Goal: Task Accomplishment & Management: Manage account settings

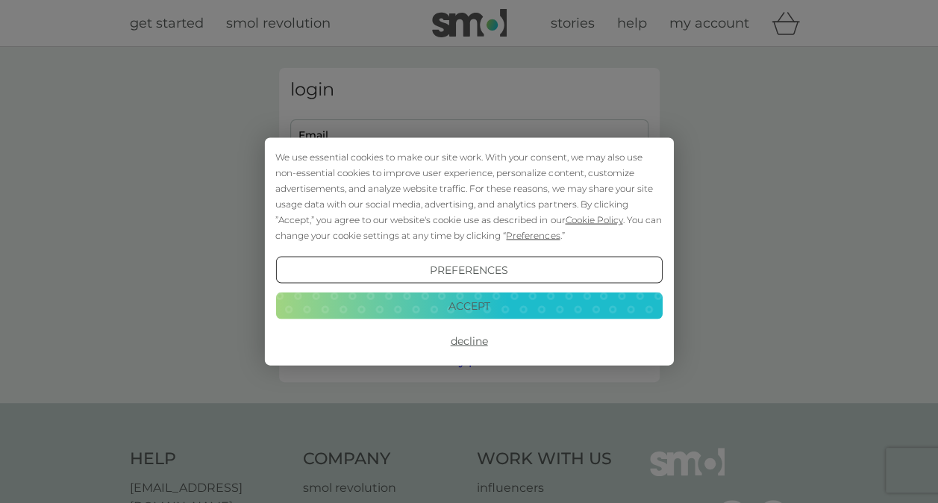
click at [447, 299] on button "Accept" at bounding box center [468, 305] width 387 height 27
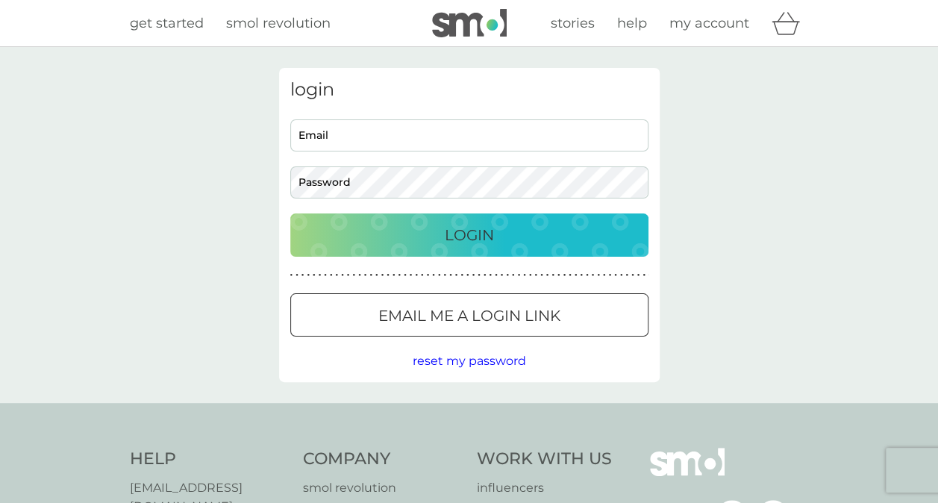
click at [394, 137] on input "Email" at bounding box center [469, 135] width 358 height 32
type input "lisajcoate@gmail.com"
click at [382, 230] on div "Login" at bounding box center [469, 235] width 328 height 24
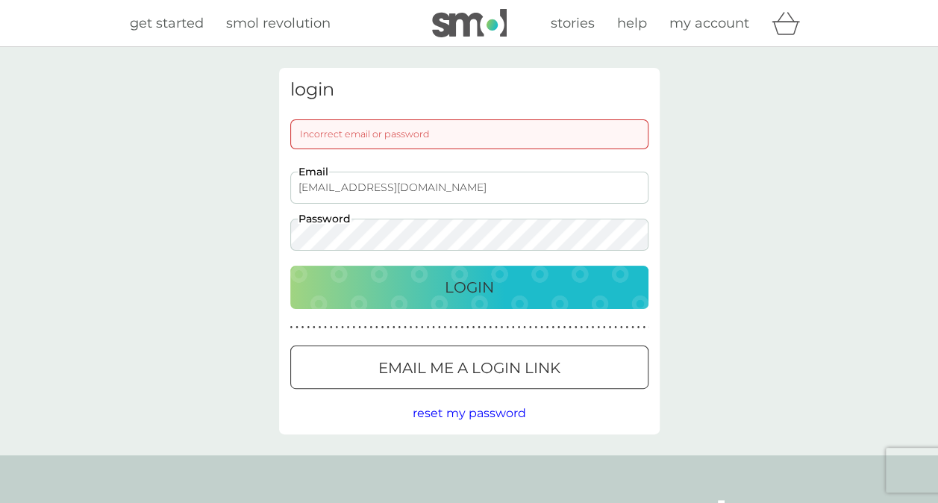
click at [400, 288] on div "Login" at bounding box center [469, 287] width 328 height 24
click at [366, 292] on div "Login" at bounding box center [469, 287] width 328 height 24
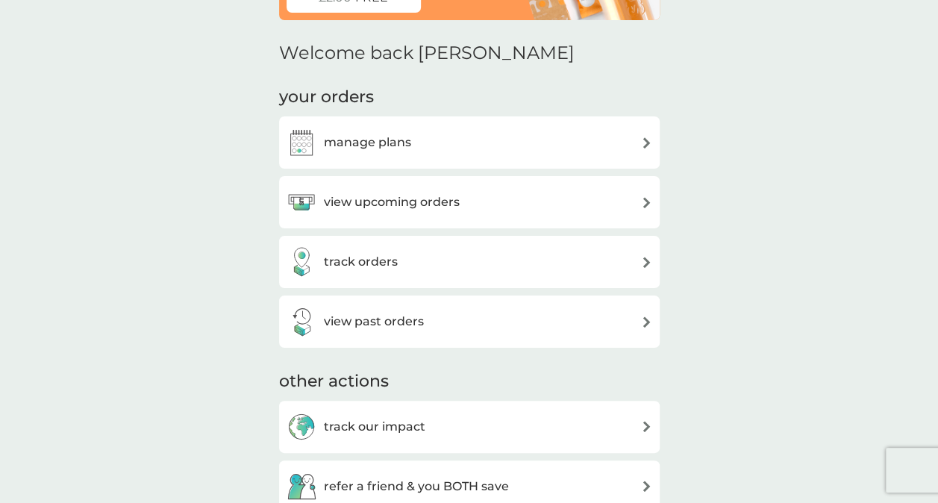
scroll to position [49, 0]
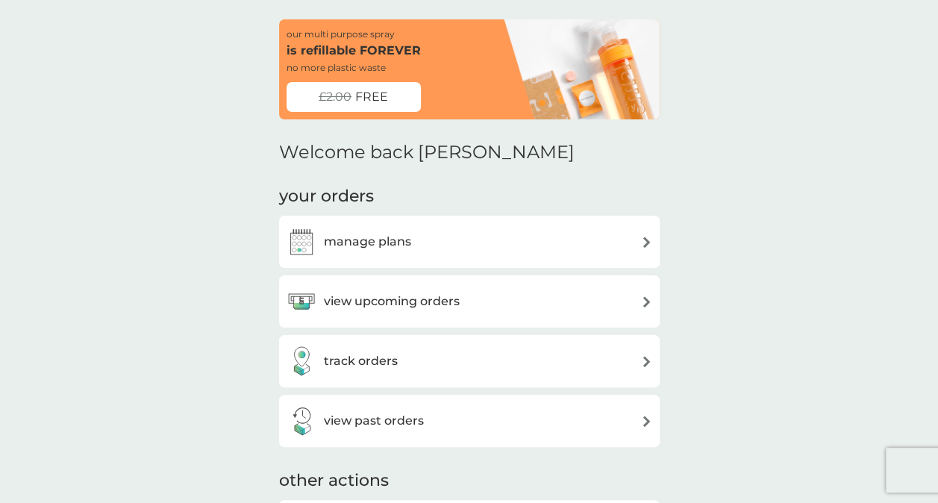
click at [366, 253] on div "manage plans" at bounding box center [349, 242] width 125 height 30
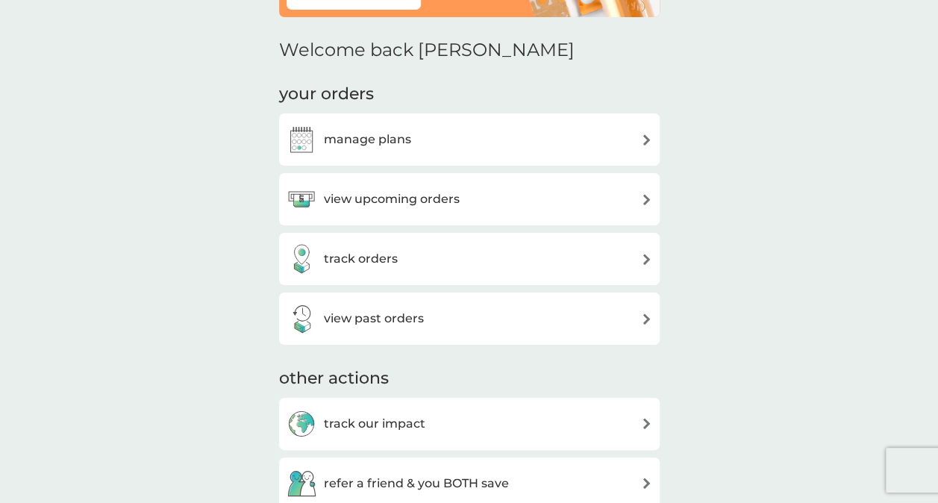
scroll to position [152, 0]
click at [375, 313] on h3 "view past orders" at bounding box center [374, 317] width 100 height 19
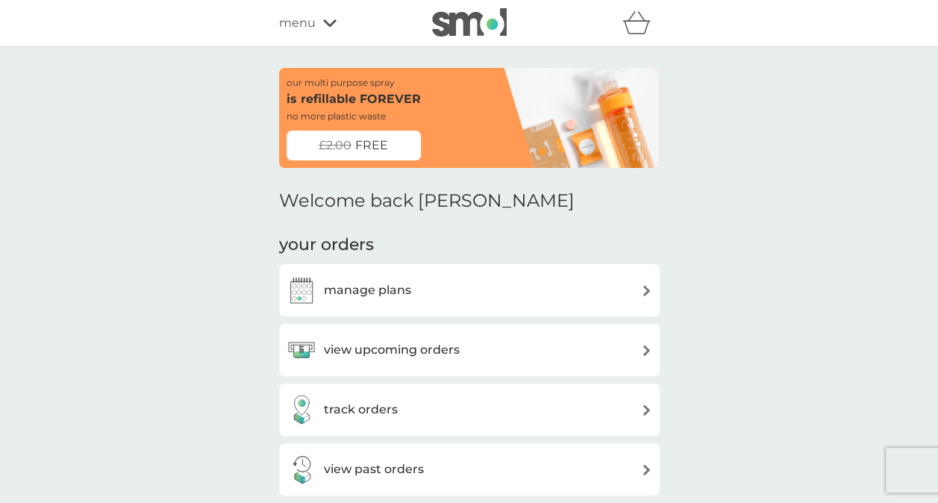
click at [404, 418] on div "track orders" at bounding box center [470, 410] width 366 height 30
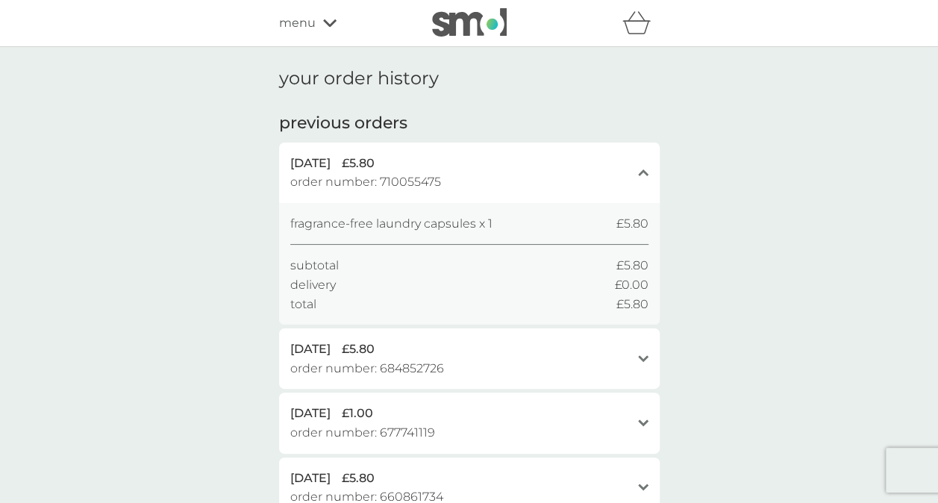
click at [473, 32] on img at bounding box center [469, 22] width 75 height 28
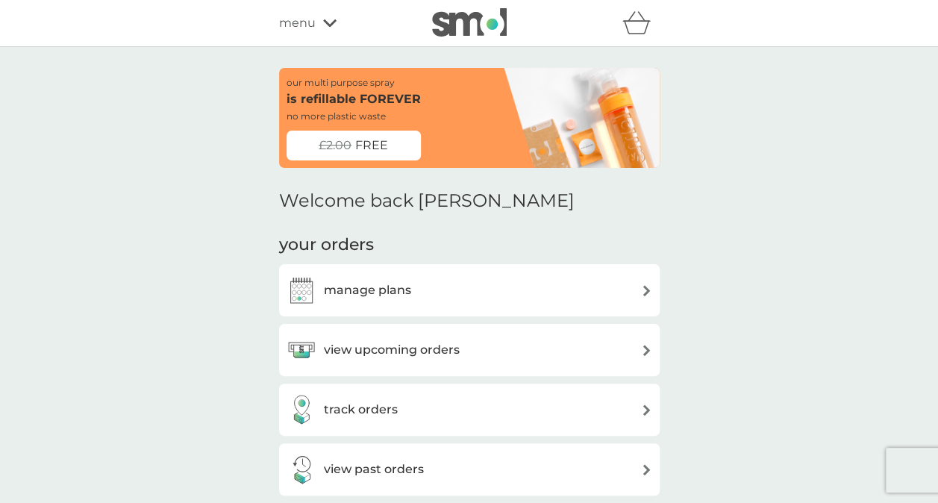
click at [323, 25] on icon at bounding box center [329, 23] width 13 height 9
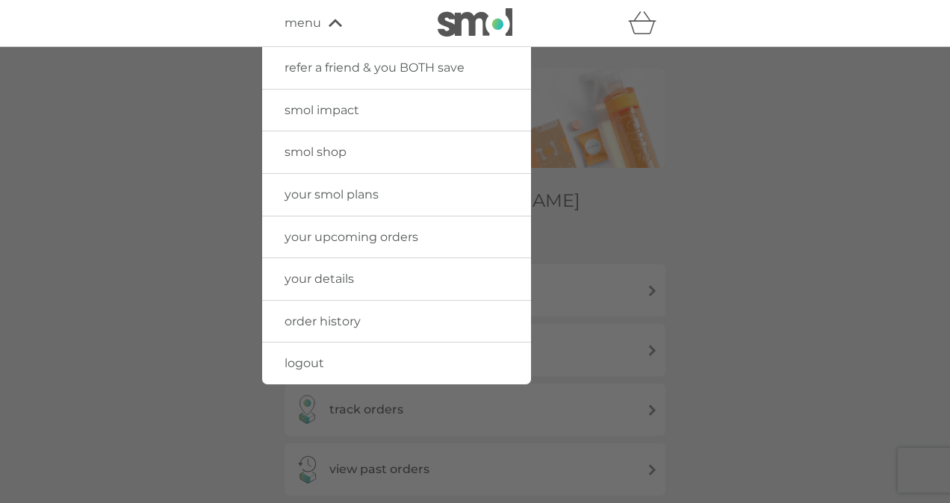
click at [320, 369] on link "logout" at bounding box center [396, 364] width 269 height 42
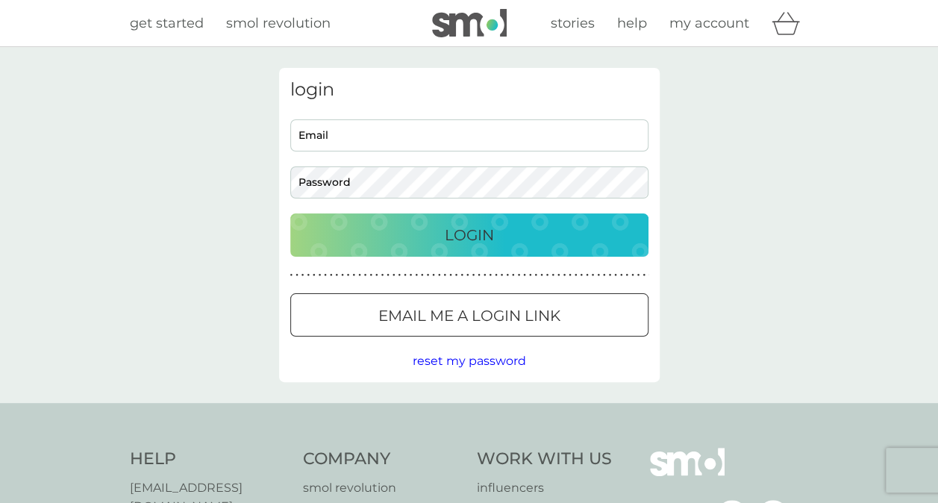
click at [390, 127] on input "Email" at bounding box center [469, 135] width 358 height 32
type input "23bassingham@gmail.com"
click at [396, 233] on div "Login" at bounding box center [469, 235] width 328 height 24
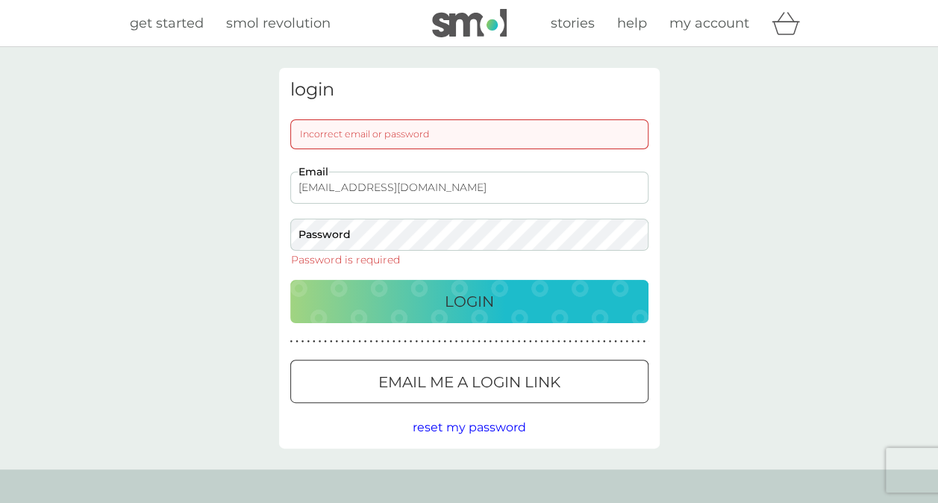
click at [439, 387] on p "Email me a login link" at bounding box center [470, 382] width 182 height 24
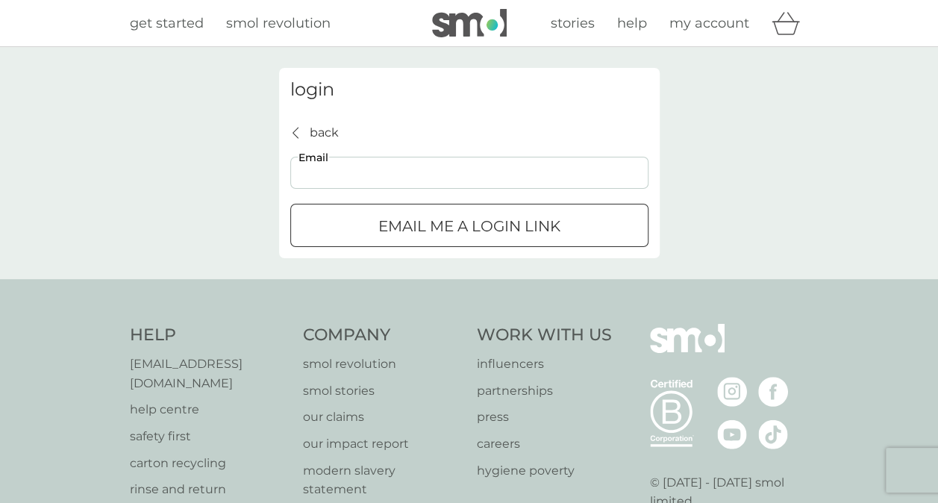
click at [422, 173] on input "Email" at bounding box center [469, 173] width 358 height 32
type input "23bassingham@gmail.com"
click at [435, 221] on p "Email me a login link" at bounding box center [470, 226] width 182 height 24
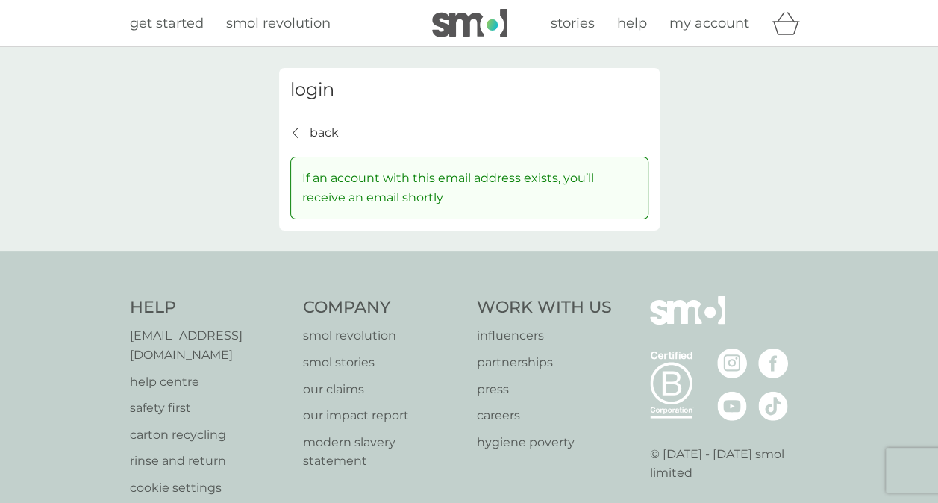
click at [320, 131] on p "back" at bounding box center [324, 132] width 29 height 19
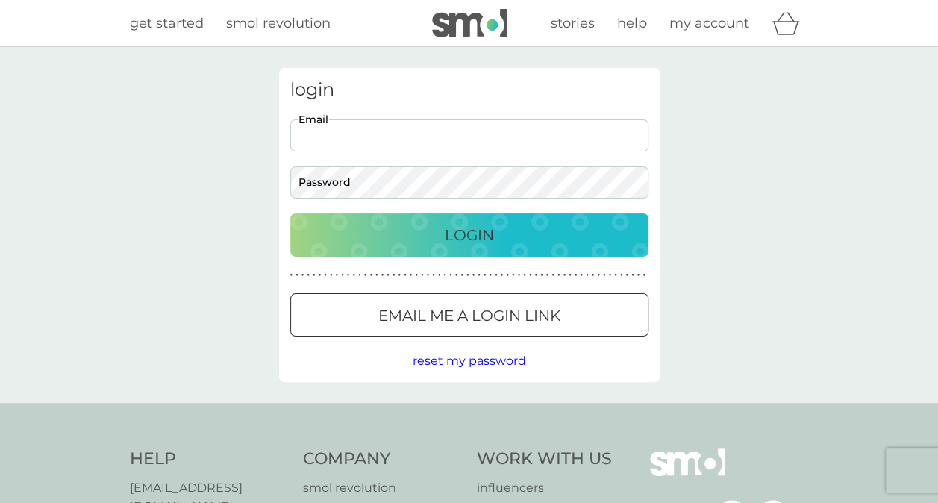
click at [421, 148] on input "Email" at bounding box center [469, 135] width 358 height 32
click at [522, 134] on input "lcoate@i" at bounding box center [469, 135] width 358 height 32
type input "[EMAIL_ADDRESS][DOMAIN_NAME]"
click at [371, 237] on div "Login" at bounding box center [469, 235] width 328 height 24
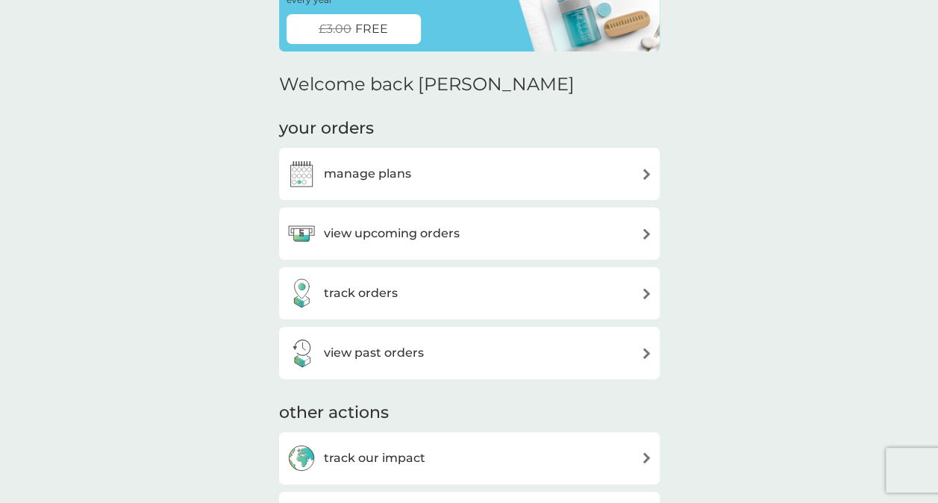
scroll to position [118, 0]
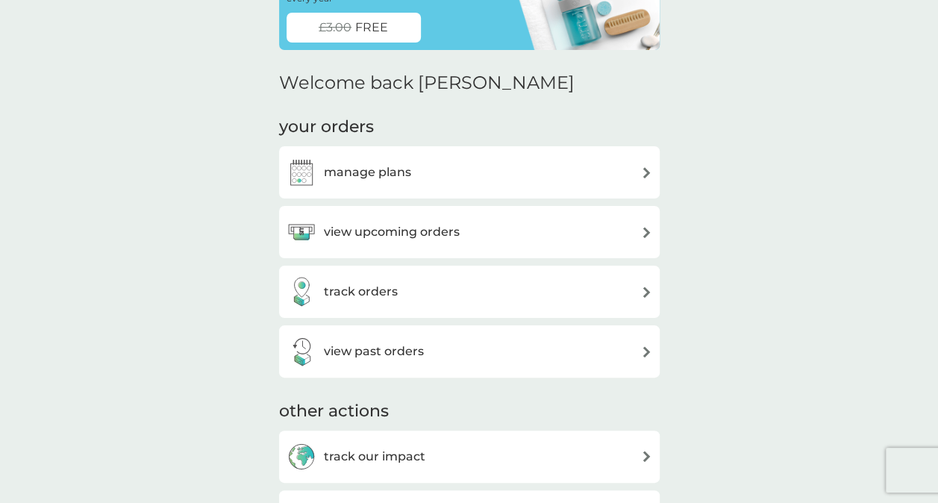
click at [497, 237] on div "view upcoming orders" at bounding box center [470, 232] width 366 height 30
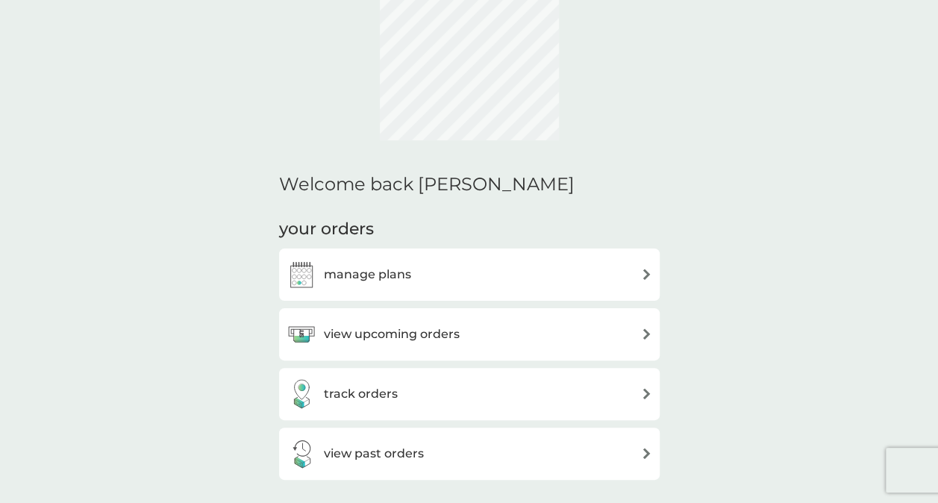
scroll to position [16, 0]
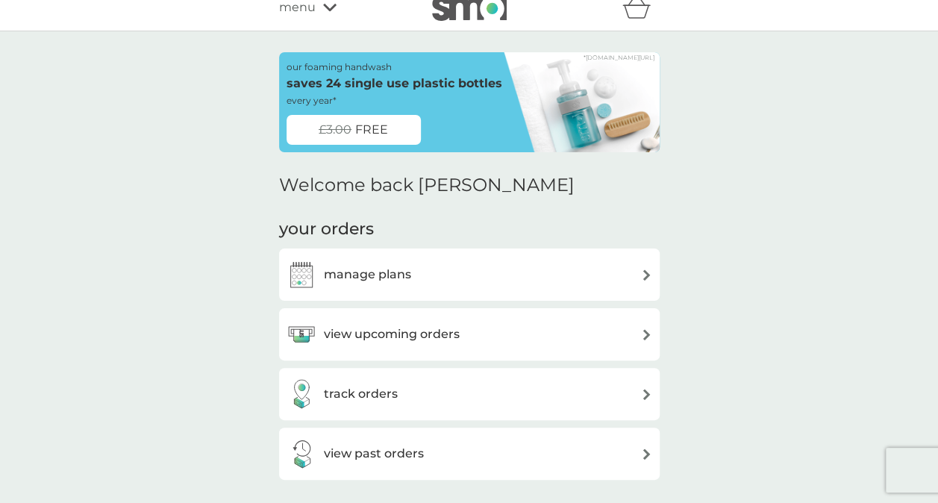
click at [393, 454] on h3 "view past orders" at bounding box center [374, 453] width 100 height 19
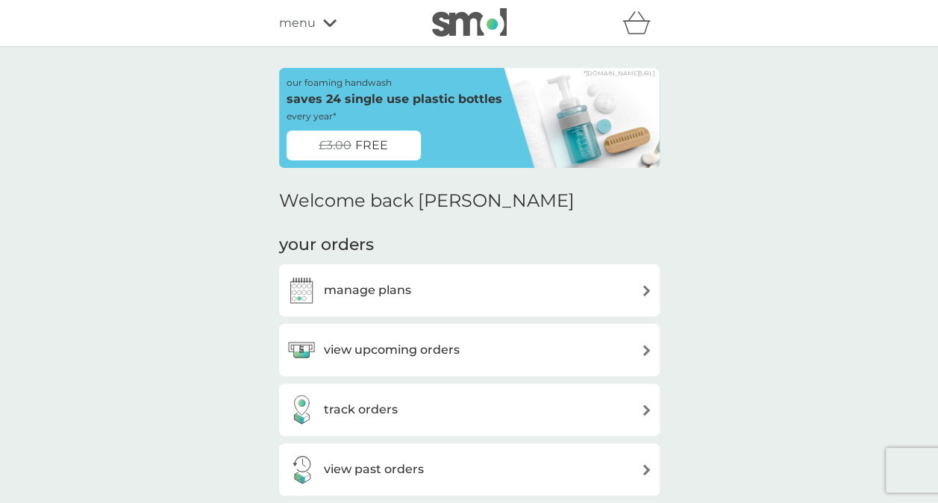
scroll to position [16, 0]
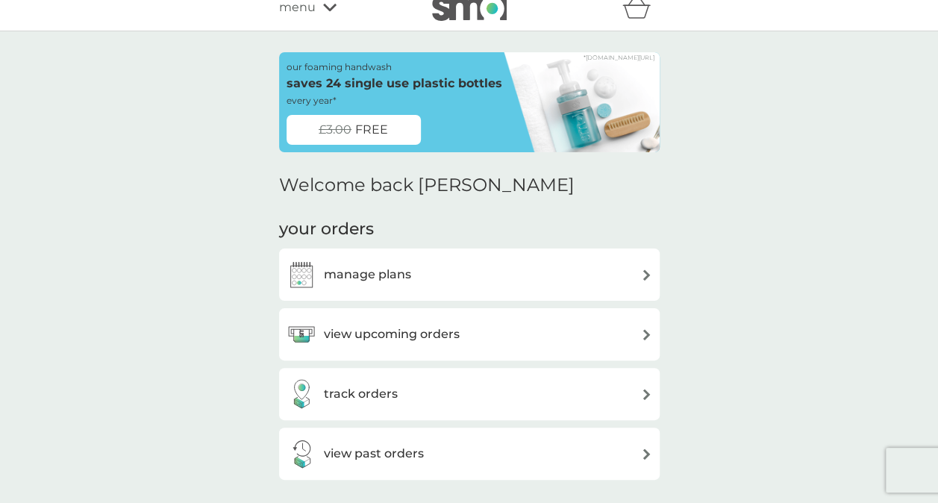
click at [437, 279] on div "manage plans" at bounding box center [470, 275] width 366 height 30
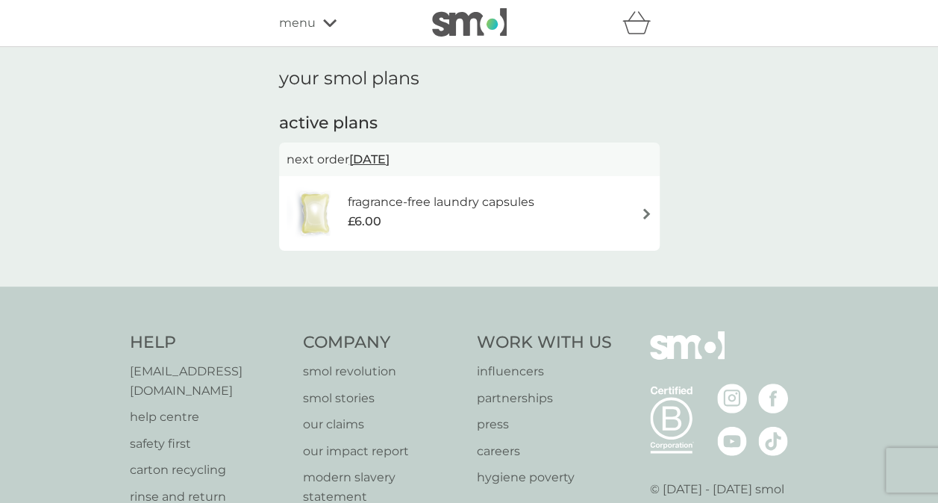
click at [458, 214] on div "£6.00" at bounding box center [440, 221] width 187 height 19
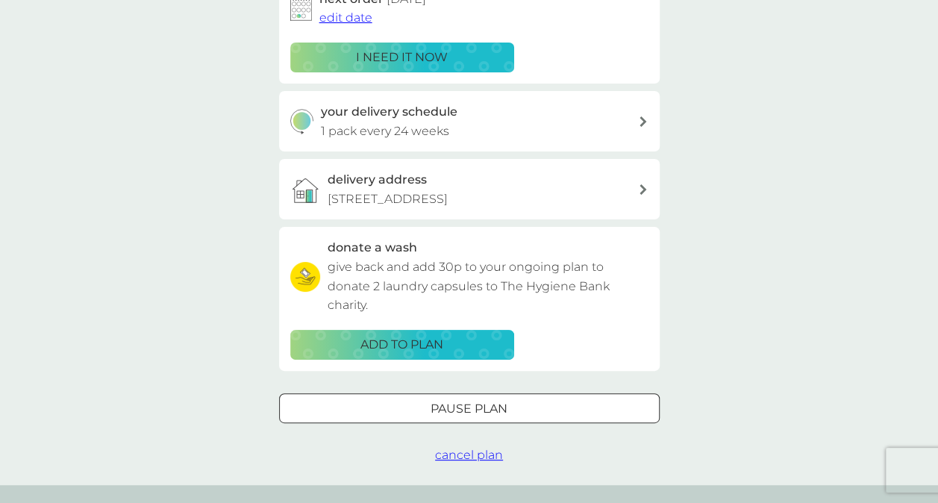
scroll to position [333, 0]
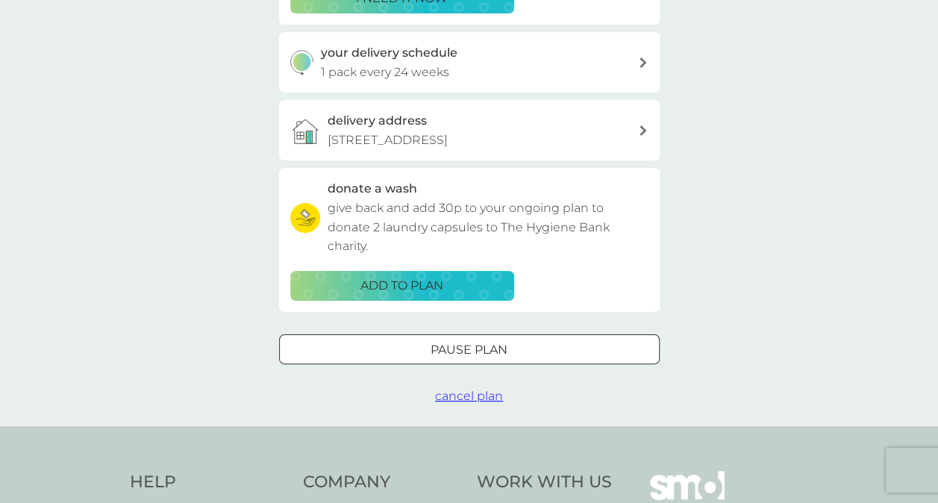
click at [464, 402] on span "cancel plan" at bounding box center [469, 396] width 68 height 14
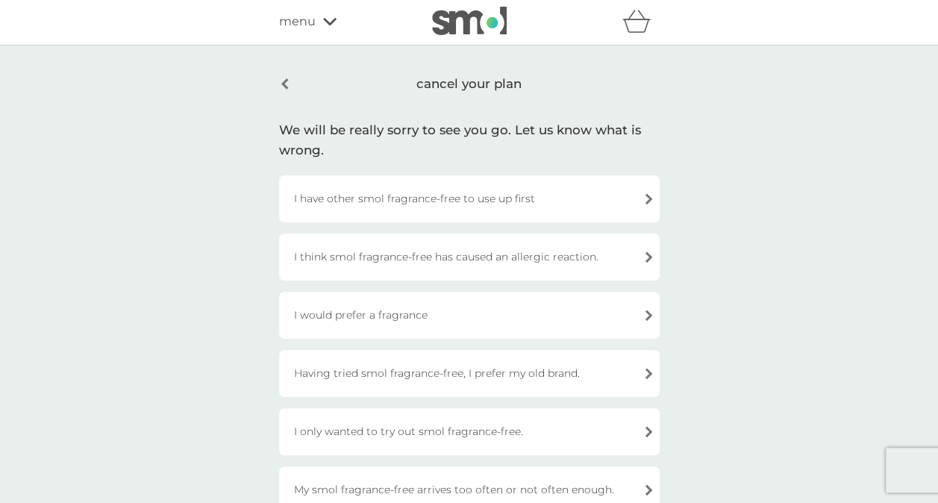
scroll to position [1, 0]
click at [477, 202] on div "I have other smol fragrance-free to use up first" at bounding box center [469, 199] width 381 height 47
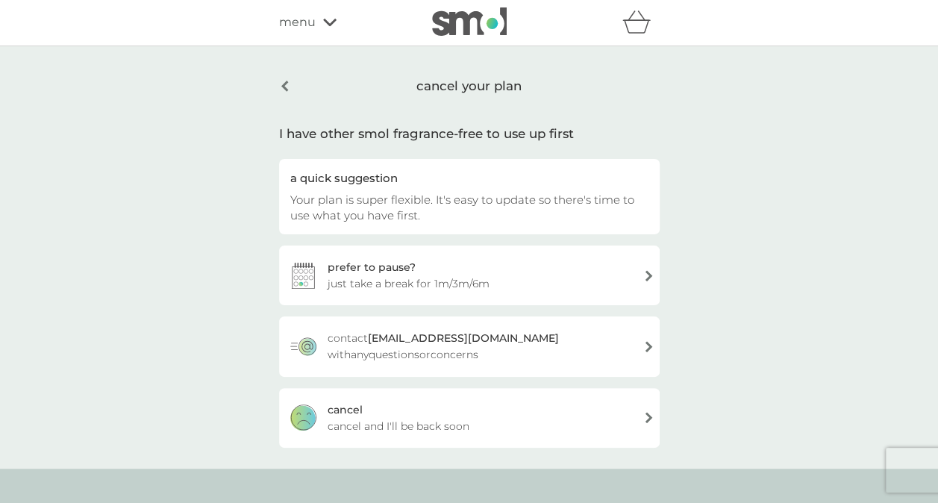
click at [434, 413] on div "[PERSON_NAME] and I'll be back soon" at bounding box center [469, 418] width 381 height 60
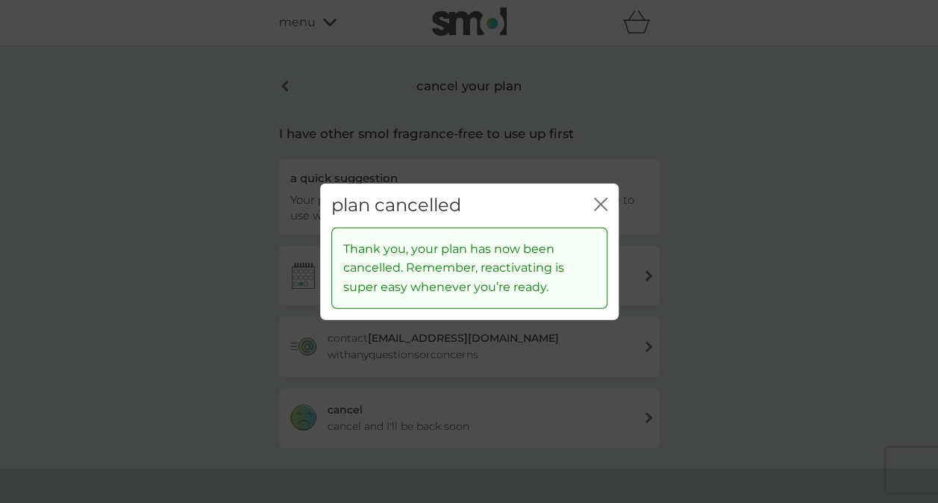
click at [601, 208] on icon "close" at bounding box center [600, 204] width 13 height 13
